Goal: Navigation & Orientation: Find specific page/section

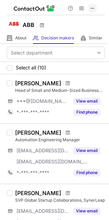
click at [91, 8] on span at bounding box center [93, 9] width 6 height 6
